Goal: Information Seeking & Learning: Learn about a topic

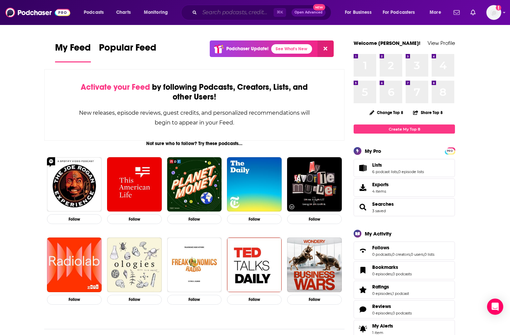
click at [239, 14] on input "Search podcasts, credits, & more..." at bounding box center [236, 12] width 74 height 11
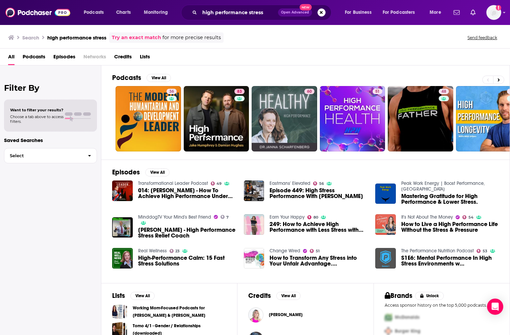
click at [29, 57] on span "Podcasts" at bounding box center [34, 58] width 23 height 14
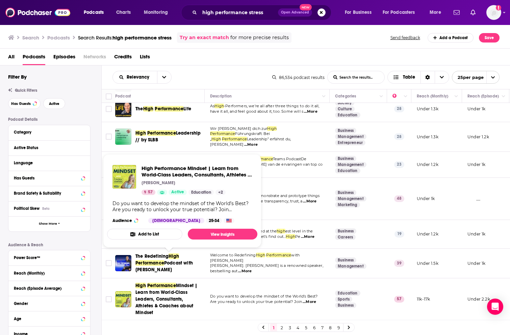
scroll to position [5, 0]
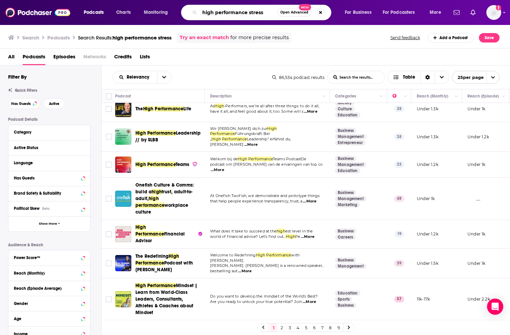
click at [234, 7] on input "high performance stress" at bounding box center [238, 12] width 78 height 11
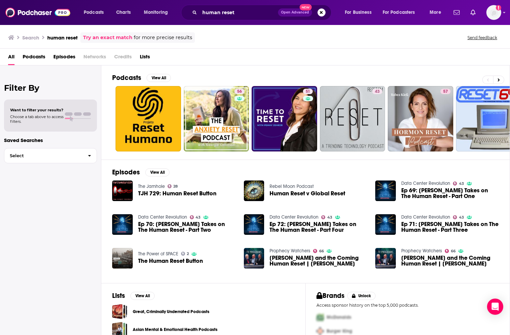
click at [37, 57] on span "Podcasts" at bounding box center [34, 58] width 23 height 14
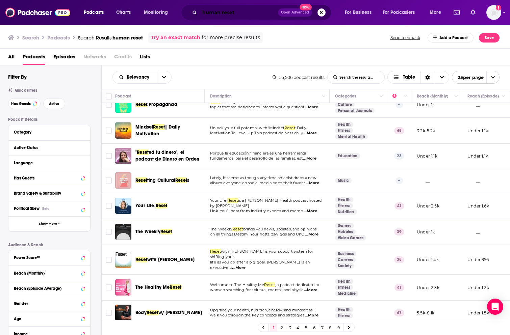
click at [224, 12] on input "human reset" at bounding box center [238, 12] width 78 height 11
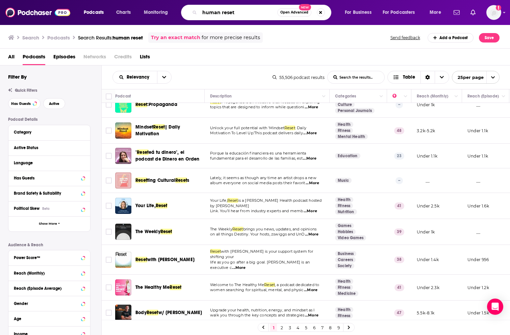
click at [224, 12] on input "human reset" at bounding box center [238, 12] width 78 height 11
type input "brain reset"
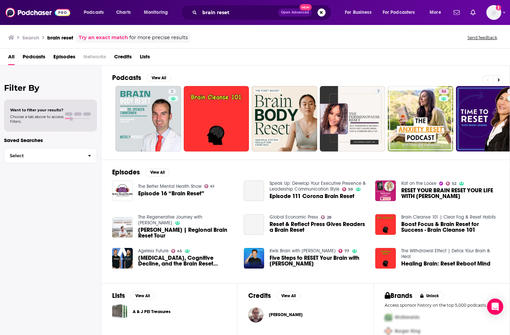
click at [42, 57] on span "Podcasts" at bounding box center [34, 58] width 23 height 14
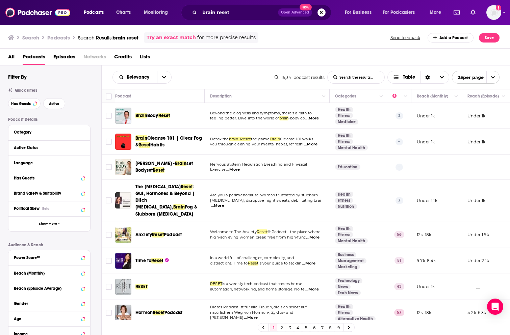
click at [318, 118] on span "...More" at bounding box center [312, 118] width 14 height 5
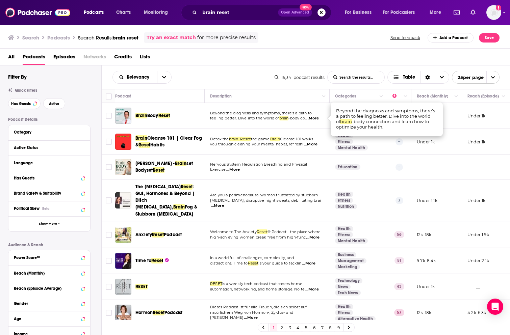
click at [195, 110] on div "Brain Body Reset" at bounding box center [170, 116] width 70 height 16
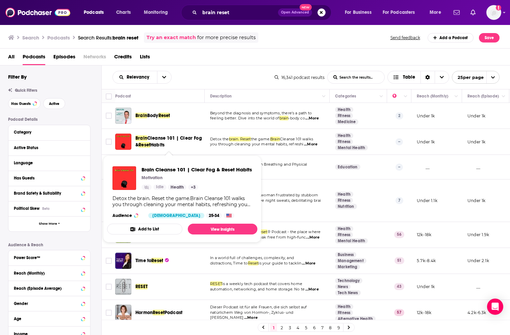
click at [305, 181] on td "Are you a perimenopausal woman frustrated by stubborn [MEDICAL_DATA], disruptiv…" at bounding box center [267, 201] width 125 height 42
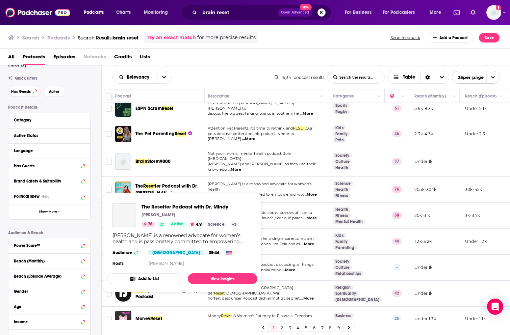
scroll to position [331, 2]
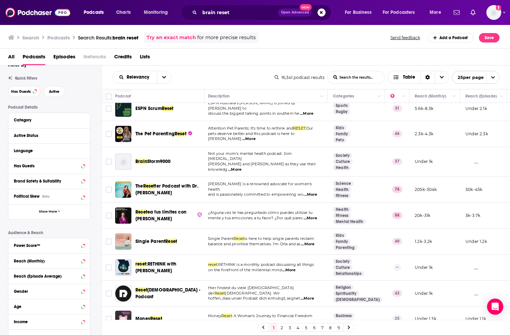
click at [304, 255] on td "reset :RETHINK is a monthly podcast discussing all things on the forefront of t…" at bounding box center [265, 268] width 125 height 26
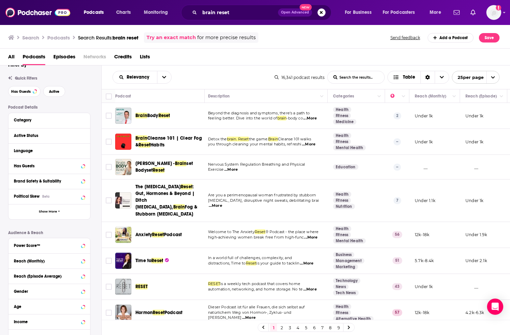
scroll to position [0, 2]
click at [278, 51] on div "All Podcasts Episodes Networks Credits Lists" at bounding box center [256, 58] width 496 height 14
